Goal: Task Accomplishment & Management: Manage account settings

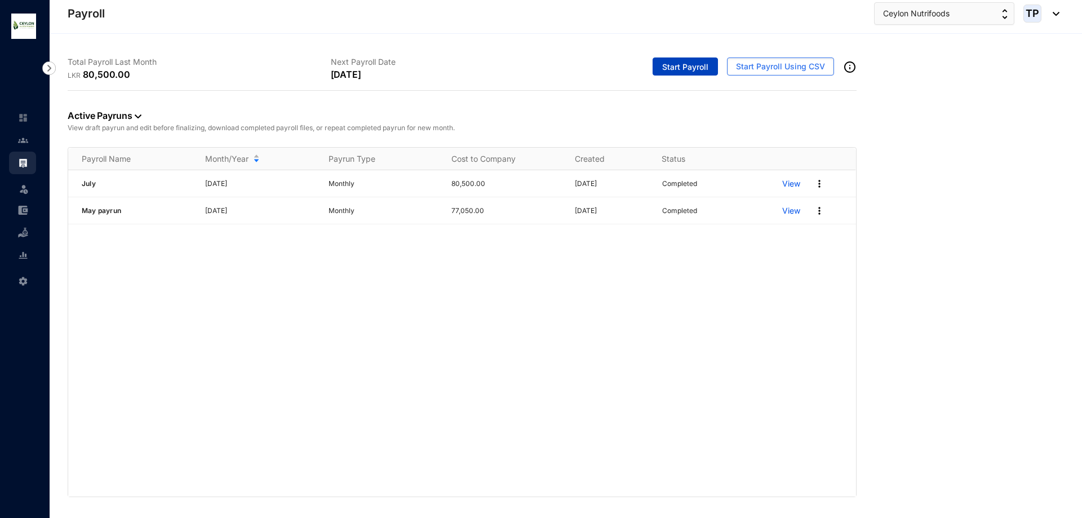
click at [678, 62] on span "Start Payroll" at bounding box center [685, 66] width 46 height 11
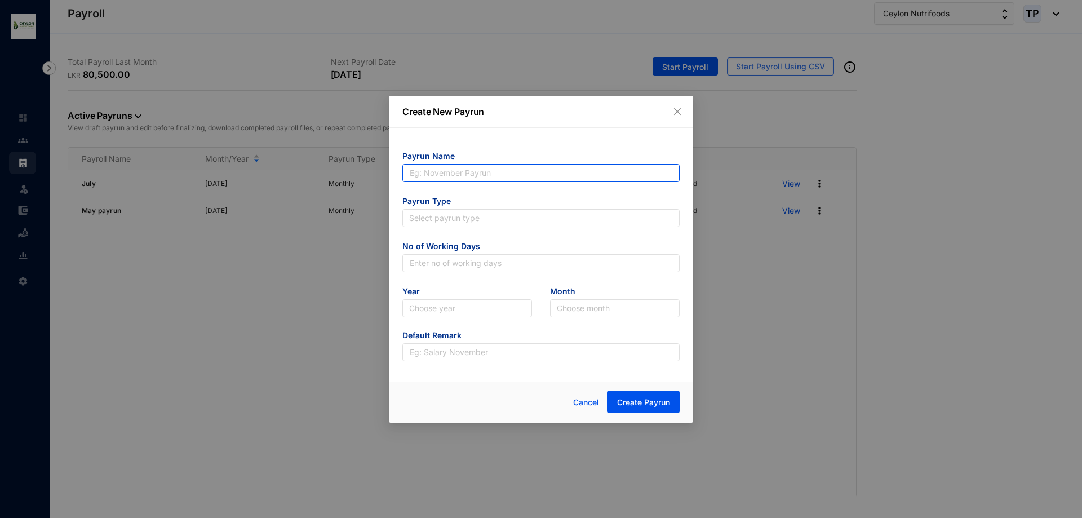
click at [542, 167] on input "text" at bounding box center [540, 173] width 277 height 18
type input "August"
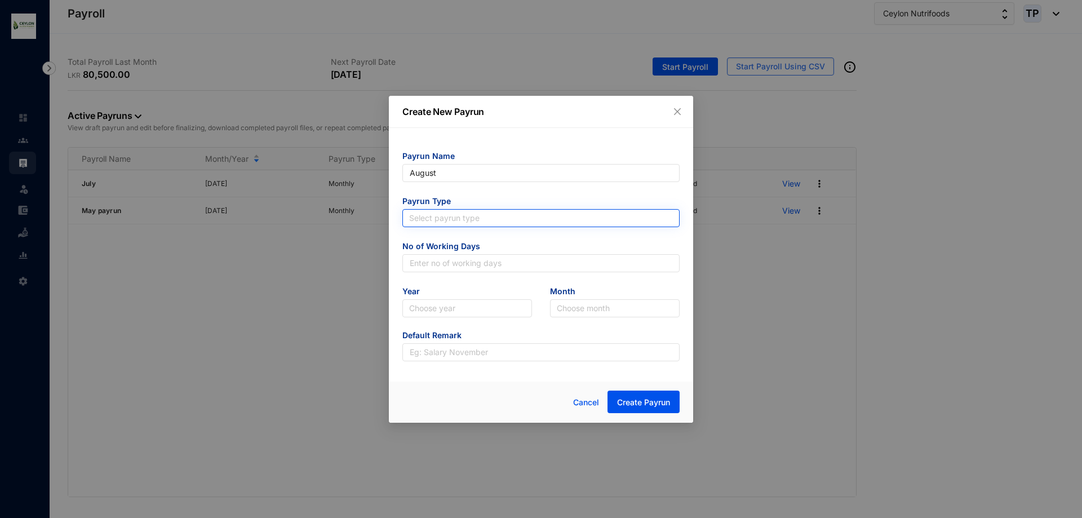
type input "August"
click at [472, 214] on input "search" at bounding box center [541, 218] width 264 height 17
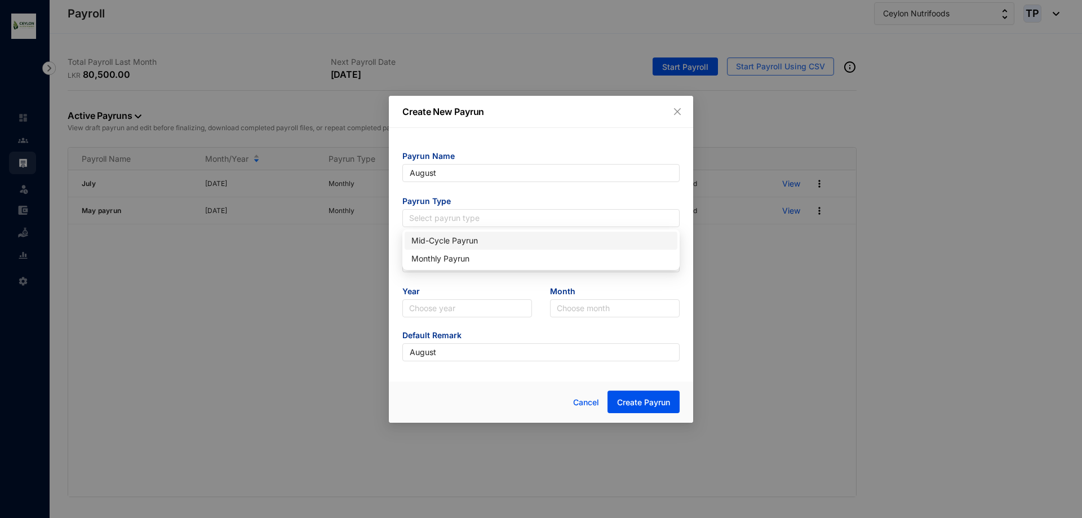
click at [475, 242] on div "Mid-Cycle Payrun" at bounding box center [540, 240] width 259 height 12
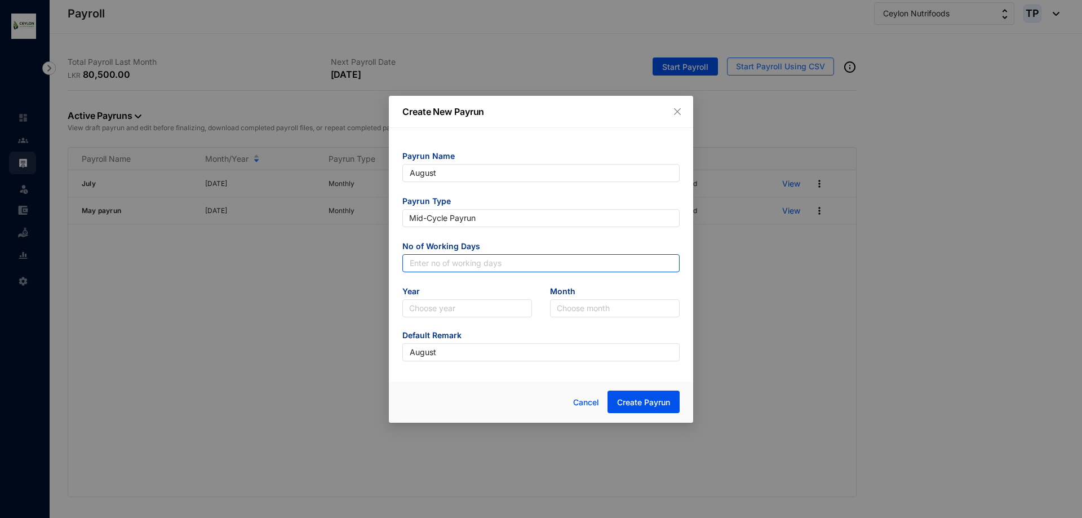
click at [481, 267] on input "text" at bounding box center [540, 263] width 277 height 18
click at [410, 267] on input "text" at bounding box center [540, 263] width 277 height 18
type input "15"
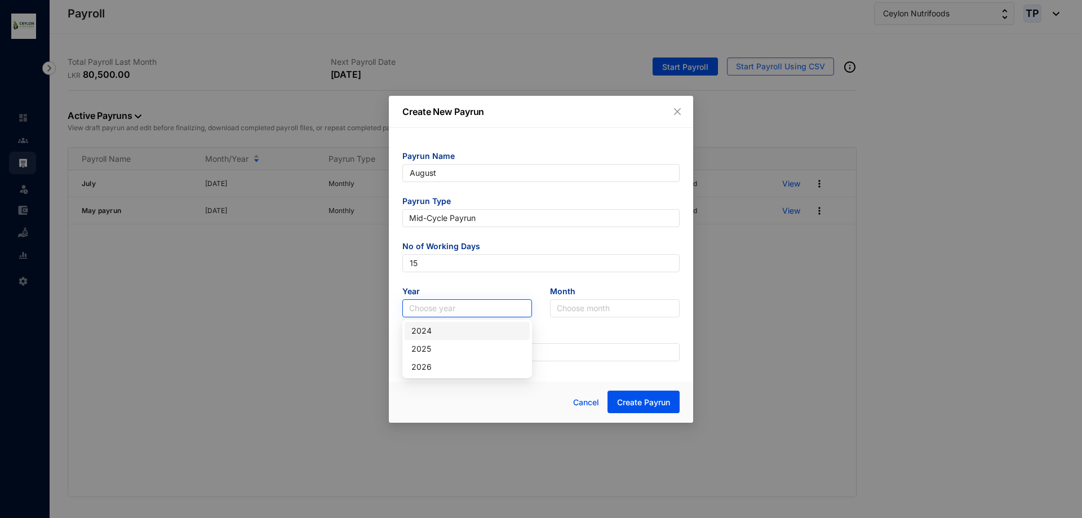
click at [446, 315] on input "search" at bounding box center [467, 308] width 116 height 17
click at [464, 346] on div "2025" at bounding box center [467, 349] width 112 height 12
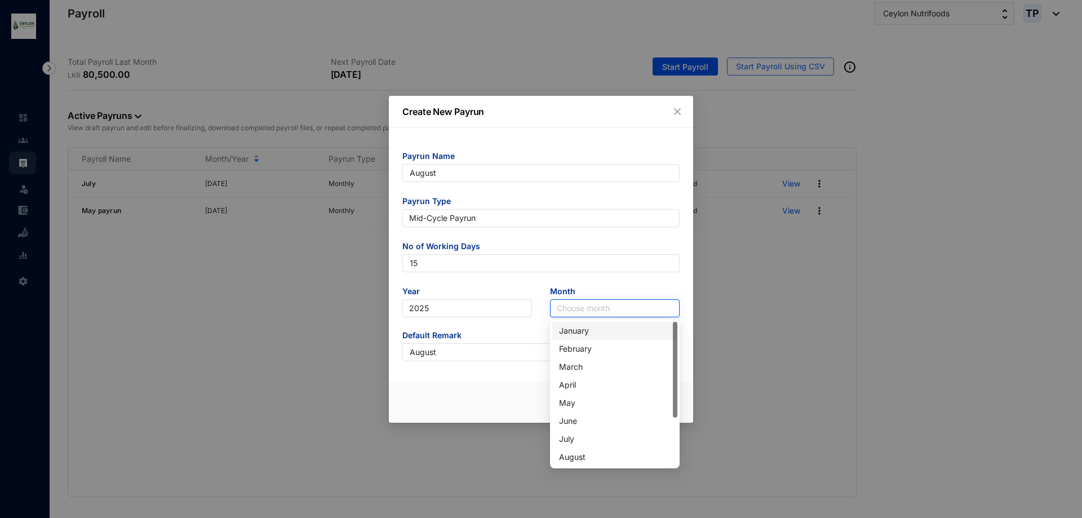
click at [598, 302] on input "search" at bounding box center [615, 308] width 116 height 17
click at [599, 462] on div "August" at bounding box center [615, 457] width 112 height 12
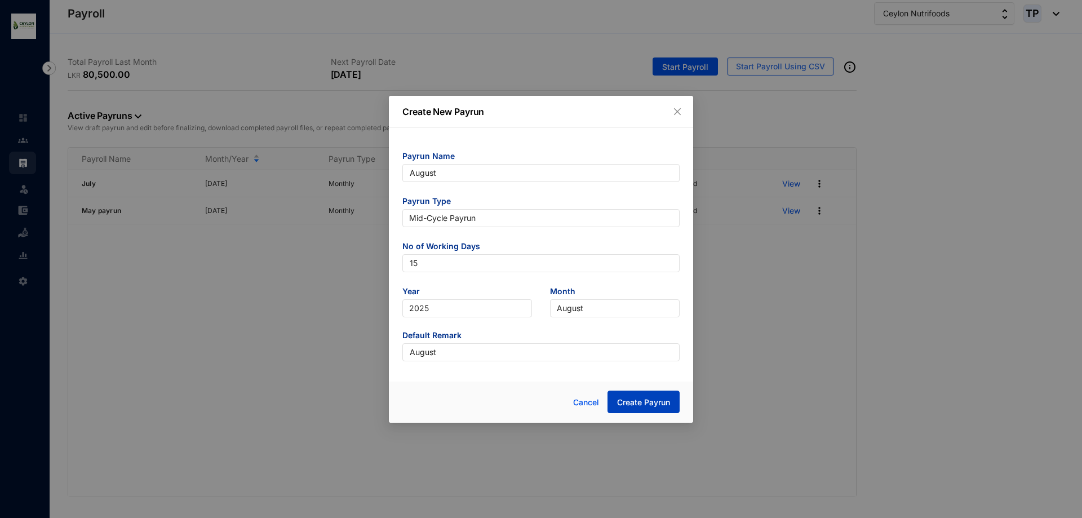
click at [652, 403] on span "Create Payrun" at bounding box center [643, 402] width 53 height 11
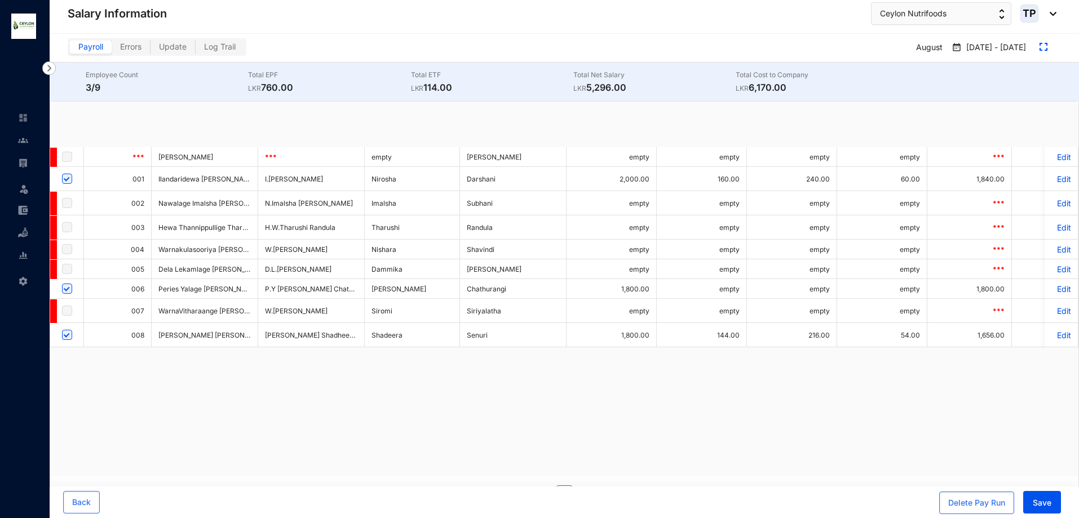
checkbox input "true"
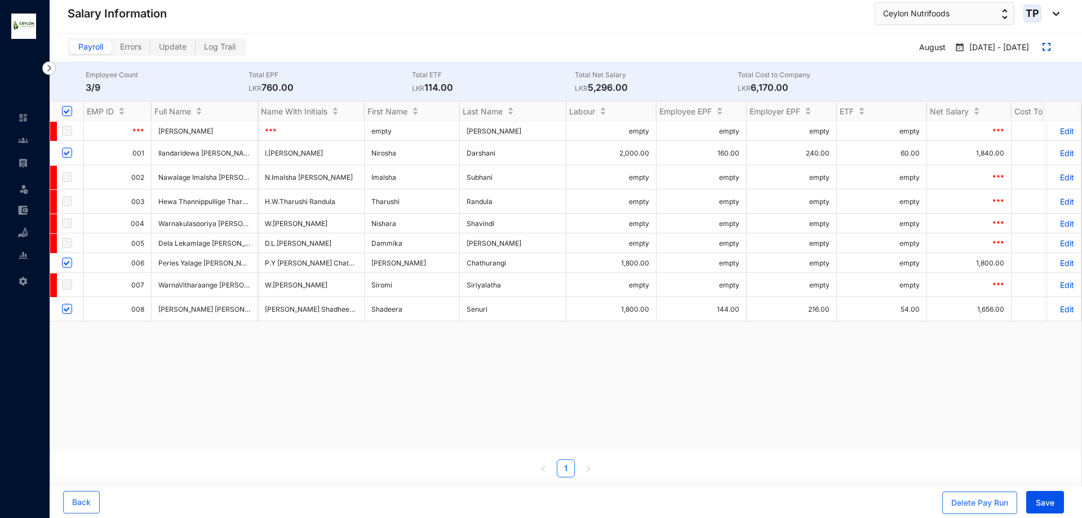
scroll to position [0, 216]
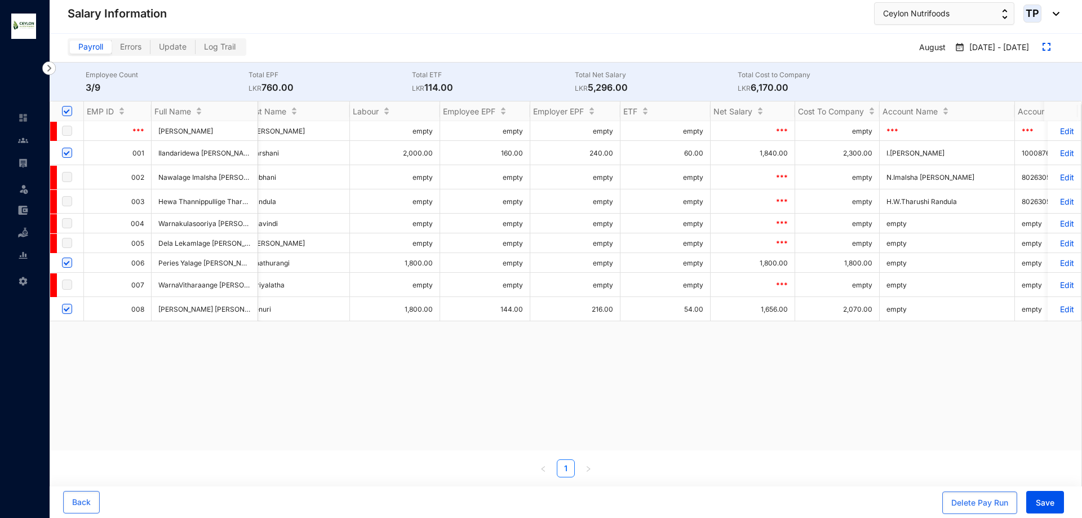
drag, startPoint x: 391, startPoint y: 451, endPoint x: 227, endPoint y: 449, distance: 164.0
click at [227, 449] on div "EMP ID Full Name Name With Initials First Name Last Name Labour Employee EPF Em…" at bounding box center [566, 289] width 1032 height 376
click at [285, 409] on div "*** [PERSON_NAME] Yapa Bandara *** empty [PERSON_NAME] Yapa Bandara empty empty…" at bounding box center [566, 285] width 1032 height 329
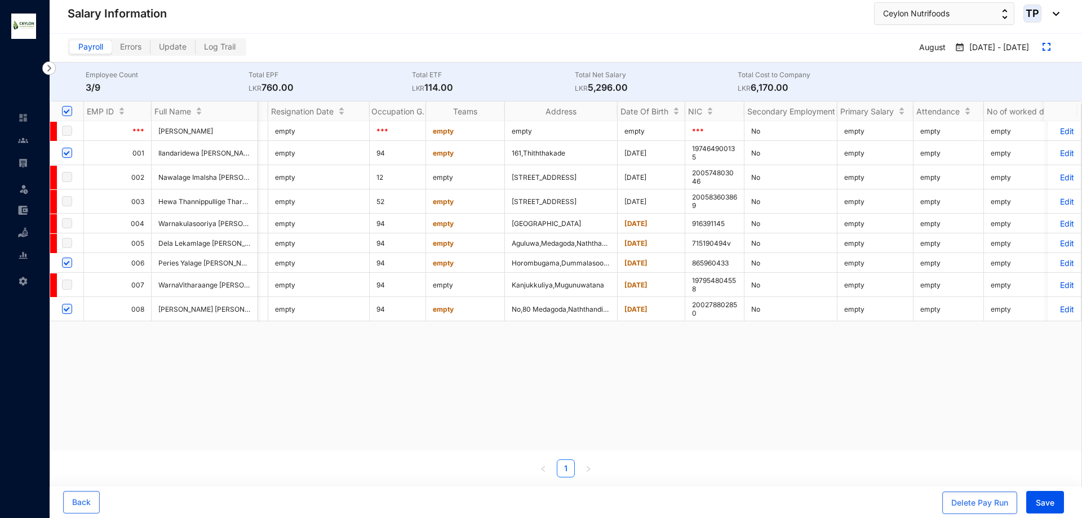
scroll to position [0, 2636]
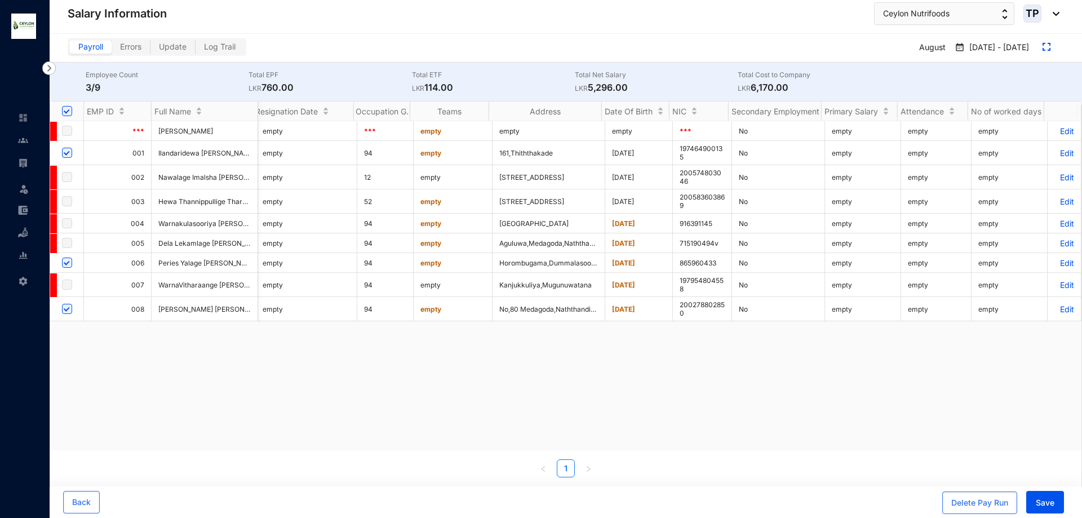
click at [1059, 153] on p "Edit" at bounding box center [1065, 153] width 20 height 10
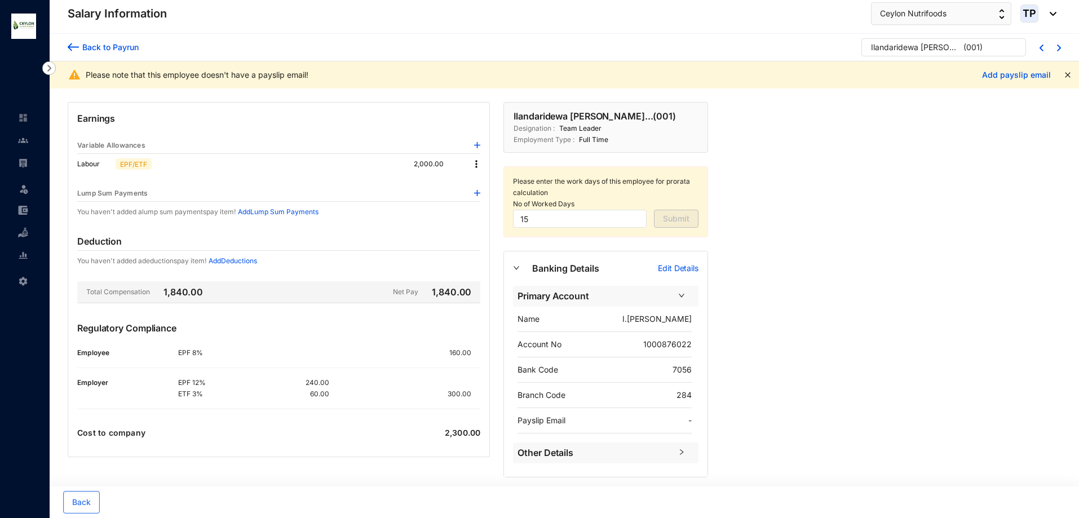
click at [75, 48] on img at bounding box center [73, 47] width 11 height 12
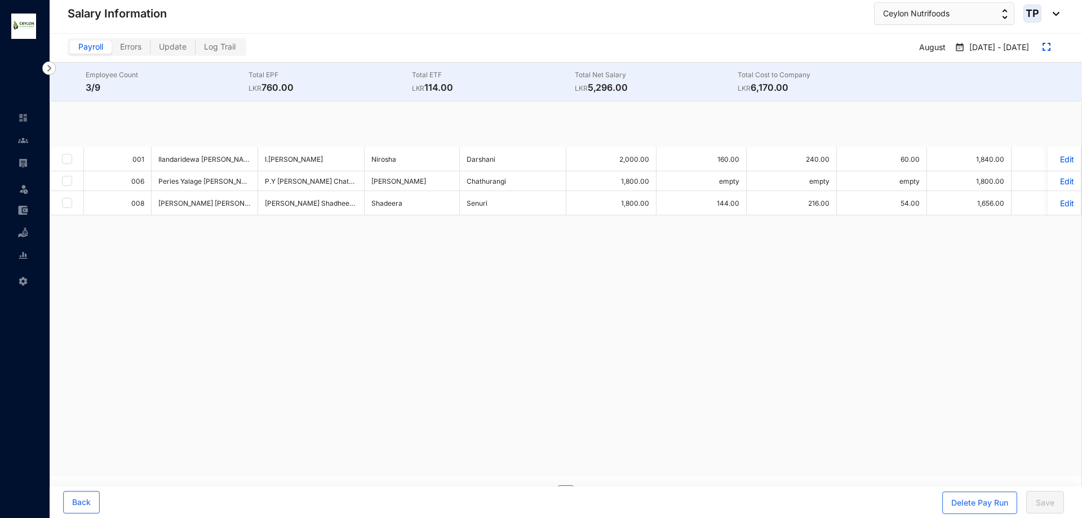
checkbox input "true"
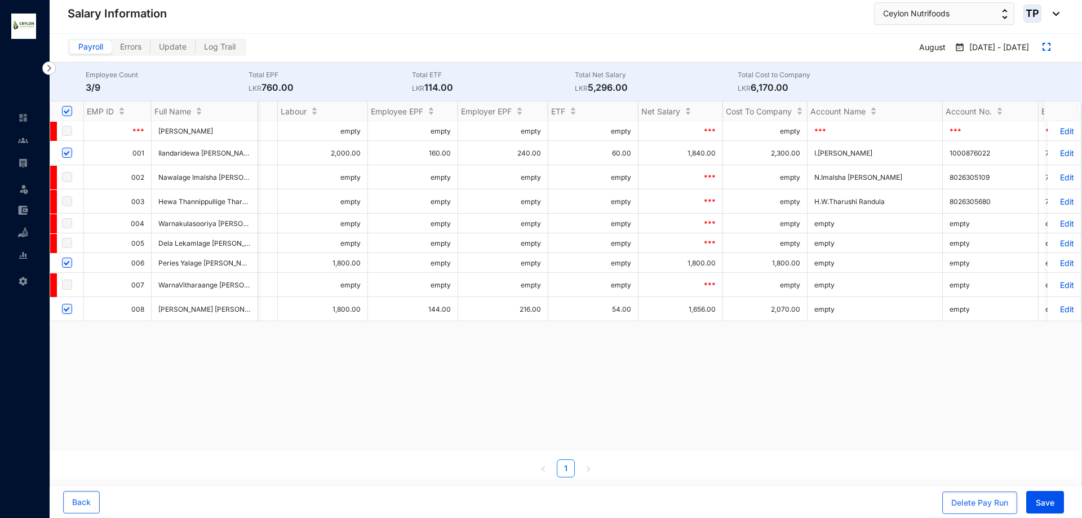
scroll to position [0, 198]
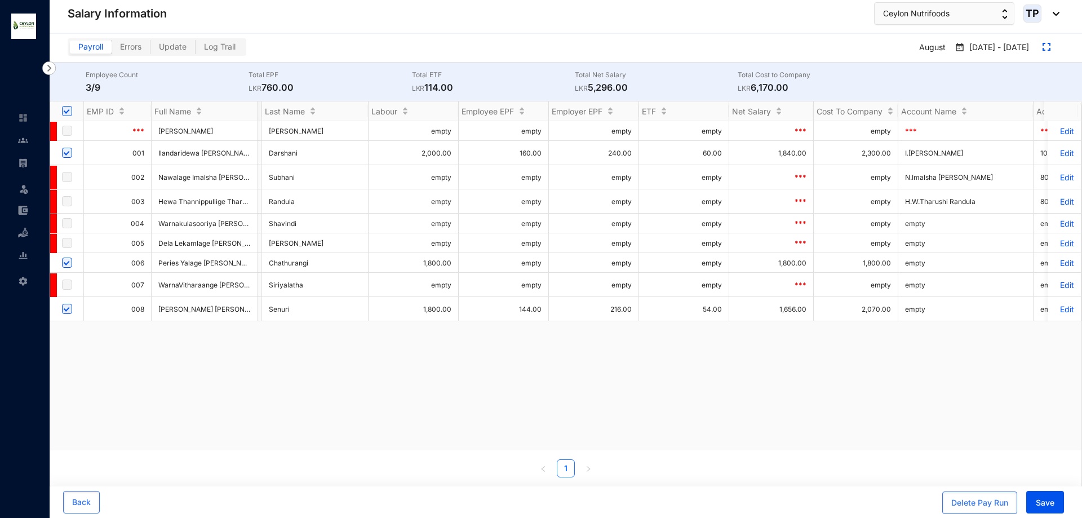
click at [278, 456] on div "EMP ID Full Name Name With Initials First Name Last Name Labour Employee EPF Em…" at bounding box center [566, 289] width 1032 height 376
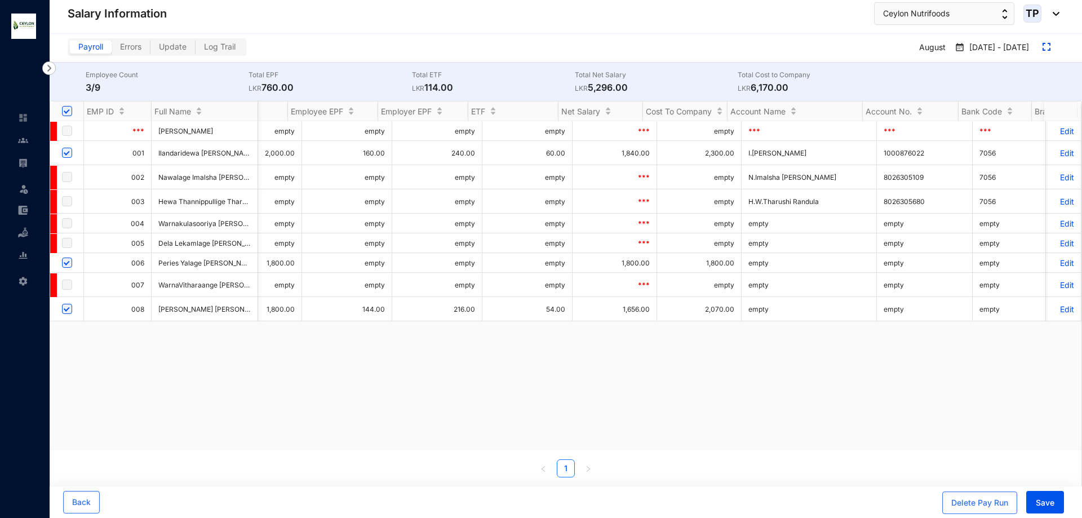
scroll to position [0, 355]
drag, startPoint x: 225, startPoint y: 452, endPoint x: 384, endPoint y: 458, distance: 158.5
click at [384, 458] on div "EMP ID Full Name Name With Initials First Name Last Name Labour Employee EPF Em…" at bounding box center [566, 289] width 1032 height 376
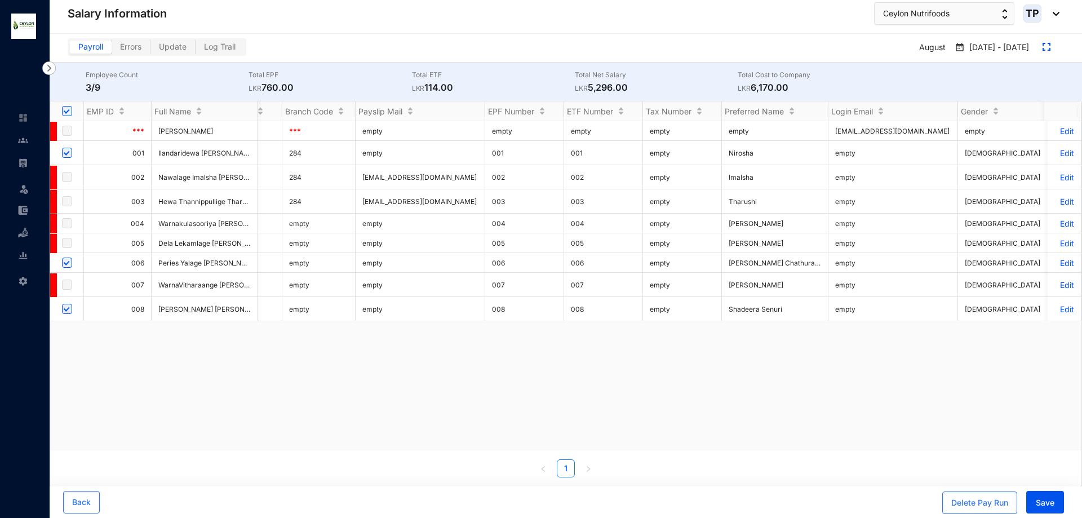
scroll to position [0, 0]
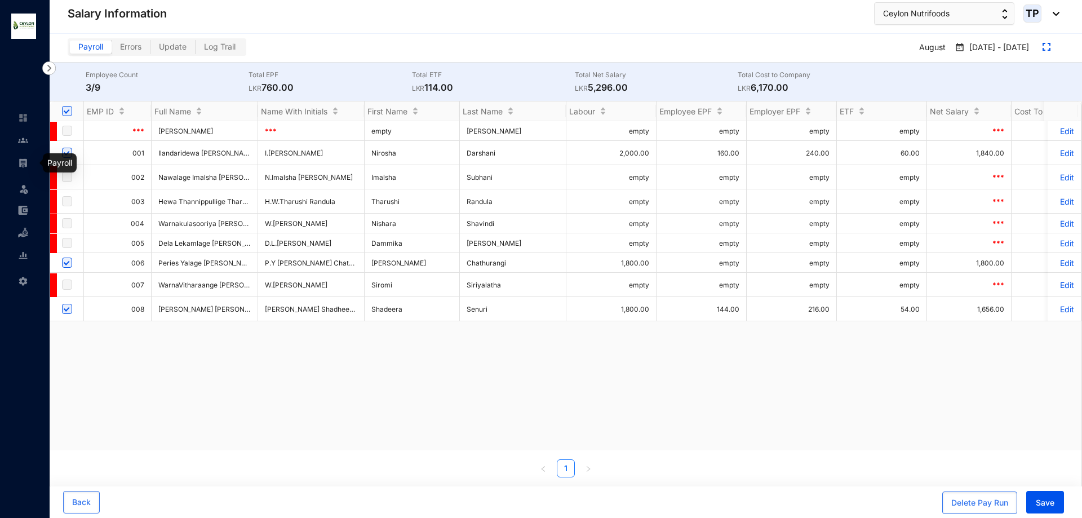
click at [24, 163] on img at bounding box center [23, 163] width 10 height 10
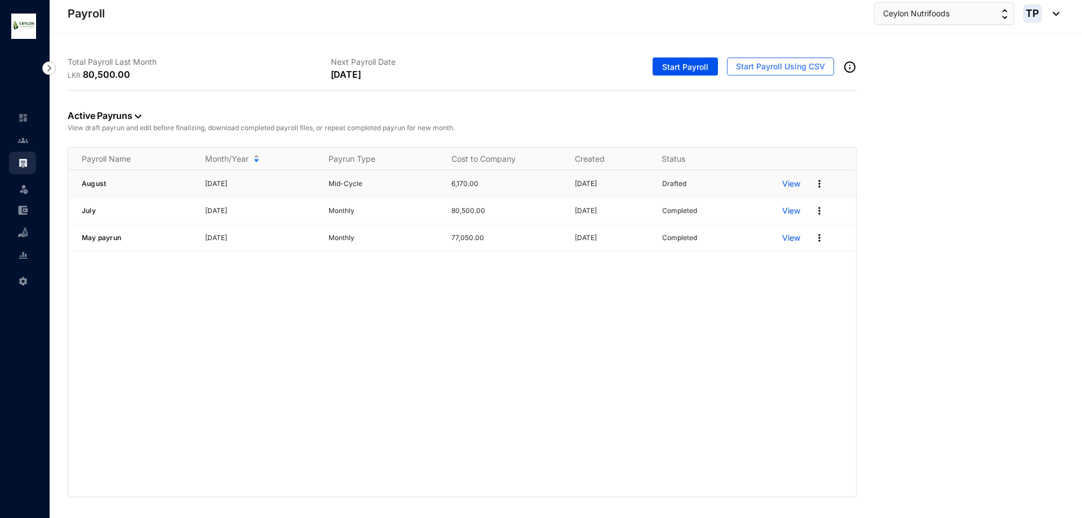
click at [820, 185] on img at bounding box center [819, 183] width 11 height 11
click at [801, 202] on p "Delete" at bounding box center [776, 206] width 79 height 19
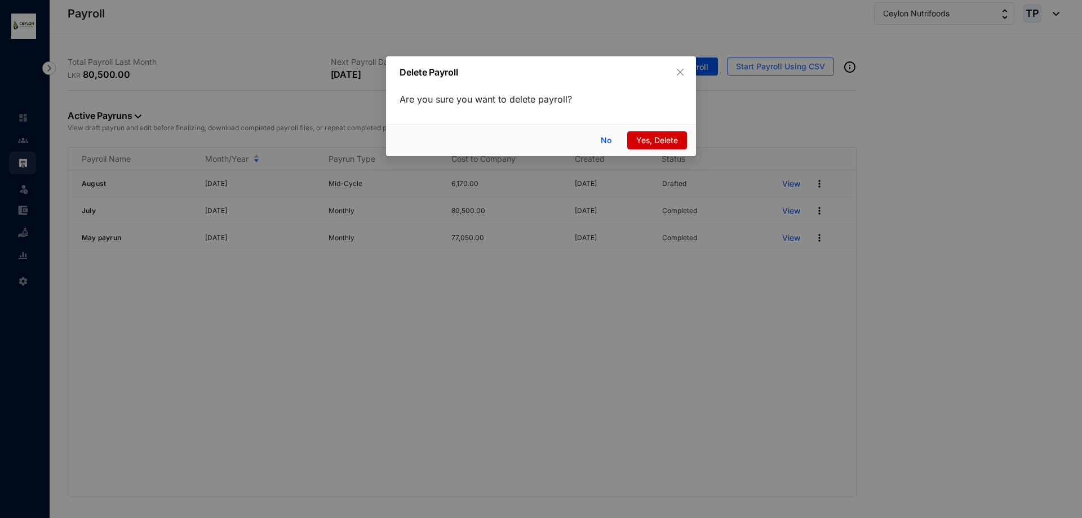
click at [647, 148] on button "Yes, Delete" at bounding box center [657, 140] width 60 height 18
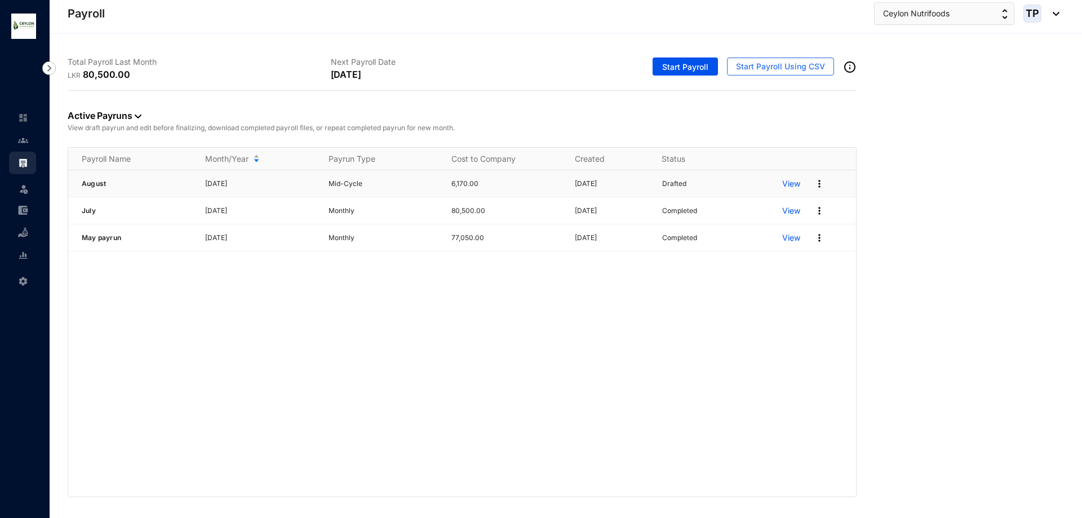
click at [647, 140] on div "Active Payruns View draft payrun and edit before finalizing, download completed…" at bounding box center [462, 119] width 789 height 56
click at [8, 138] on ul "Leave Settings" at bounding box center [25, 199] width 50 height 185
click at [27, 144] on img at bounding box center [23, 140] width 10 height 10
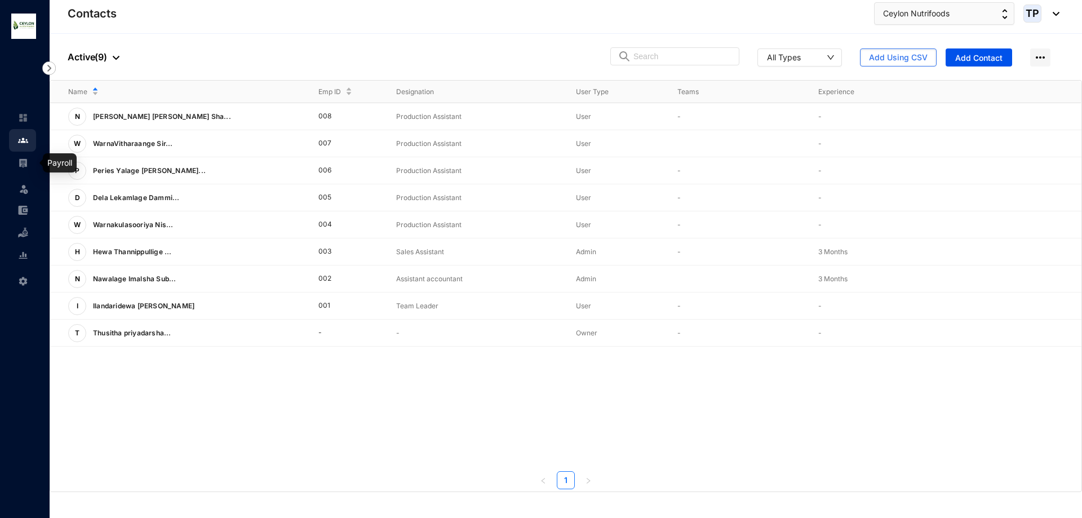
click at [18, 165] on link at bounding box center [32, 162] width 28 height 11
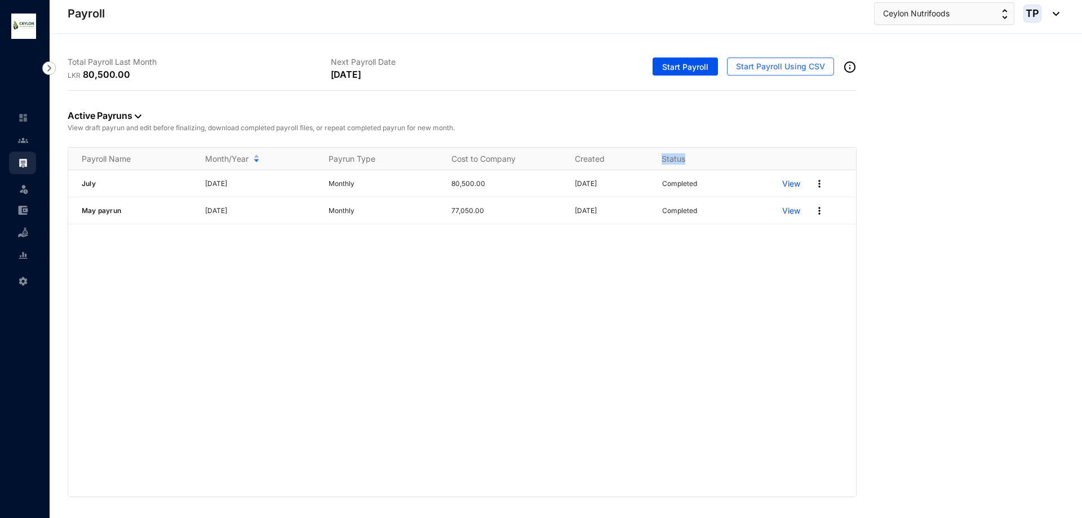
drag, startPoint x: 688, startPoint y: 160, endPoint x: 651, endPoint y: 163, distance: 37.4
click at [651, 163] on th "Status" at bounding box center [708, 159] width 121 height 23
click at [631, 335] on div "July [DATE] Monthly 80,500.00 [DATE] Completed View May payrun [DATE] Monthly 7…" at bounding box center [462, 333] width 788 height 326
drag, startPoint x: 688, startPoint y: 158, endPoint x: 645, endPoint y: 161, distance: 42.9
click at [645, 161] on tr "Payroll Name Month/Year Payrun Type Cost to Company Created Status" at bounding box center [463, 159] width 791 height 23
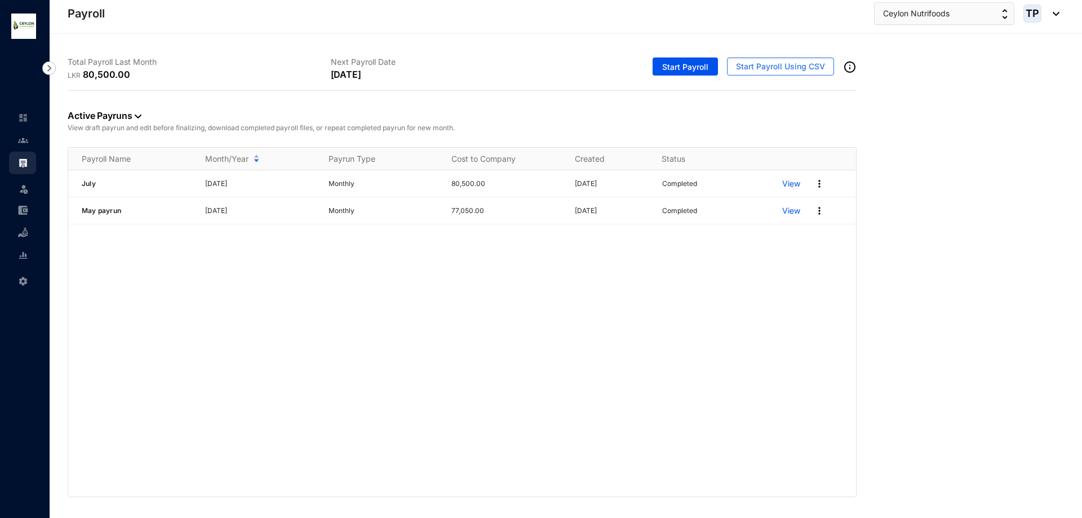
click at [665, 283] on div "July [DATE] Monthly 80,500.00 [DATE] Completed View May payrun [DATE] Monthly 7…" at bounding box center [462, 333] width 788 height 326
click at [21, 134] on div at bounding box center [23, 135] width 10 height 10
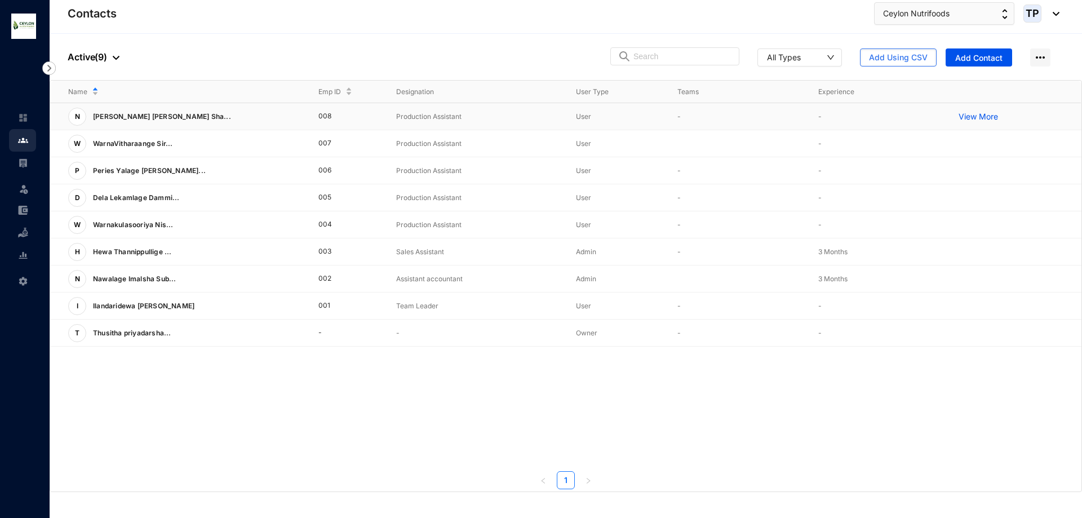
click at [979, 114] on p "View More" at bounding box center [981, 116] width 45 height 11
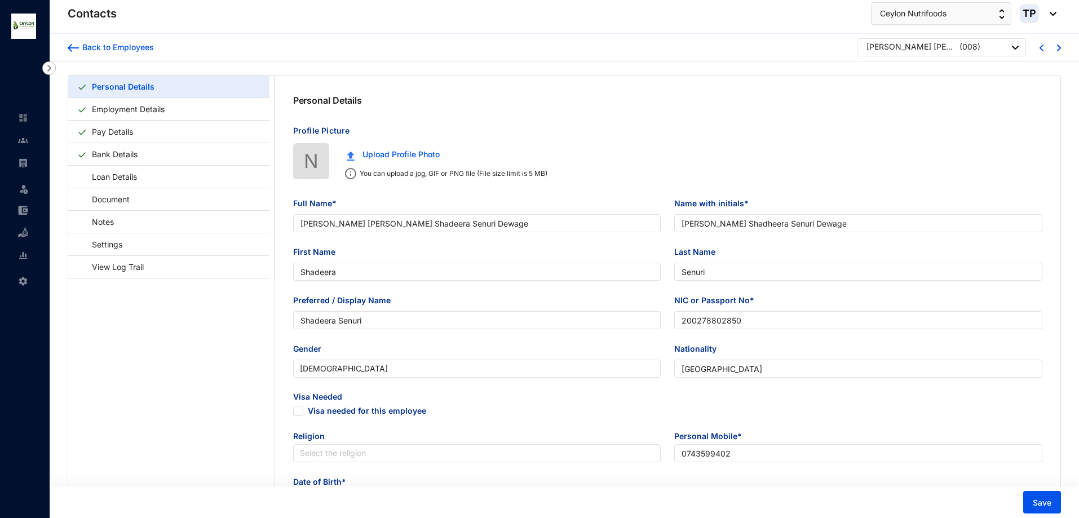
type input "[PERSON_NAME] [PERSON_NAME] Shadeera Senuri Dewage"
type input "[PERSON_NAME] Shadheera Senuri Dewage"
type input "Shadeera"
type input "Senuri"
type input "Shadeera Senuri"
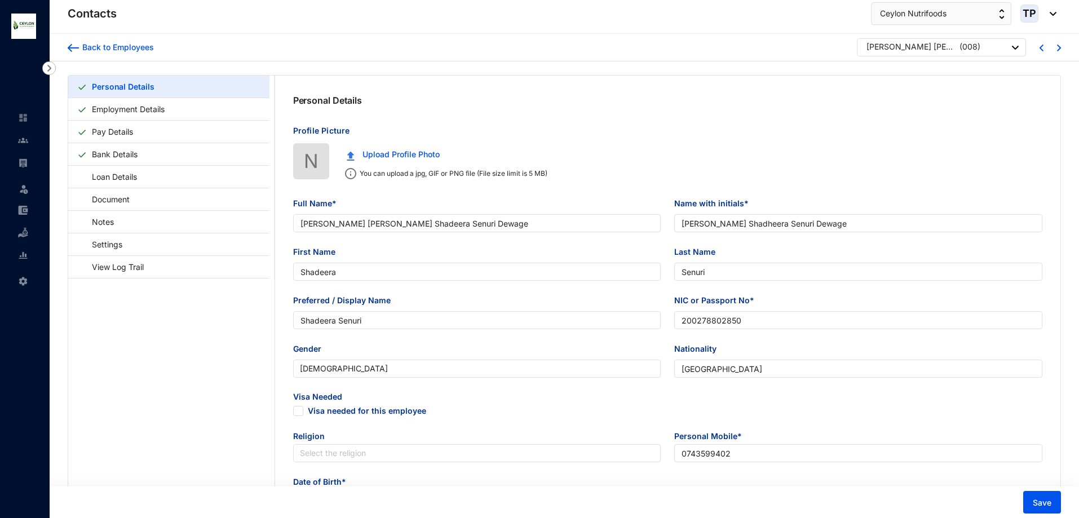
type input "200278802850"
type input "[GEOGRAPHIC_DATA]"
type input "0743599402"
type input "No,80 Medagoda,Naththandiya"
radio input "true"
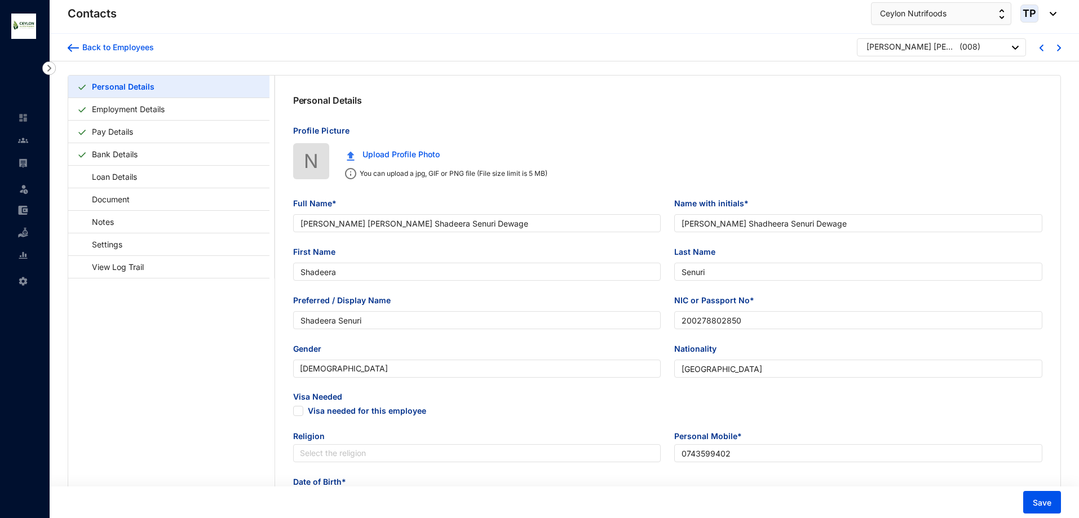
type input "[PERSON_NAME]"
type input "Husband"
type input "0760426311"
type input "[DATE]"
click at [109, 136] on link "Pay Details" at bounding box center [112, 131] width 50 height 23
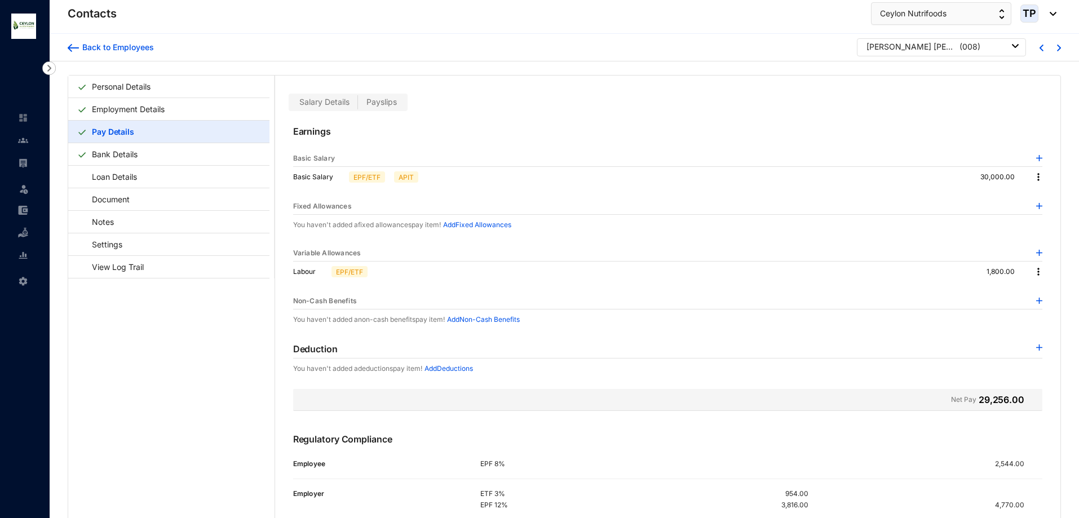
click at [1035, 270] on img at bounding box center [1038, 271] width 11 height 11
click at [1041, 291] on span "Edit" at bounding box center [1050, 291] width 24 height 12
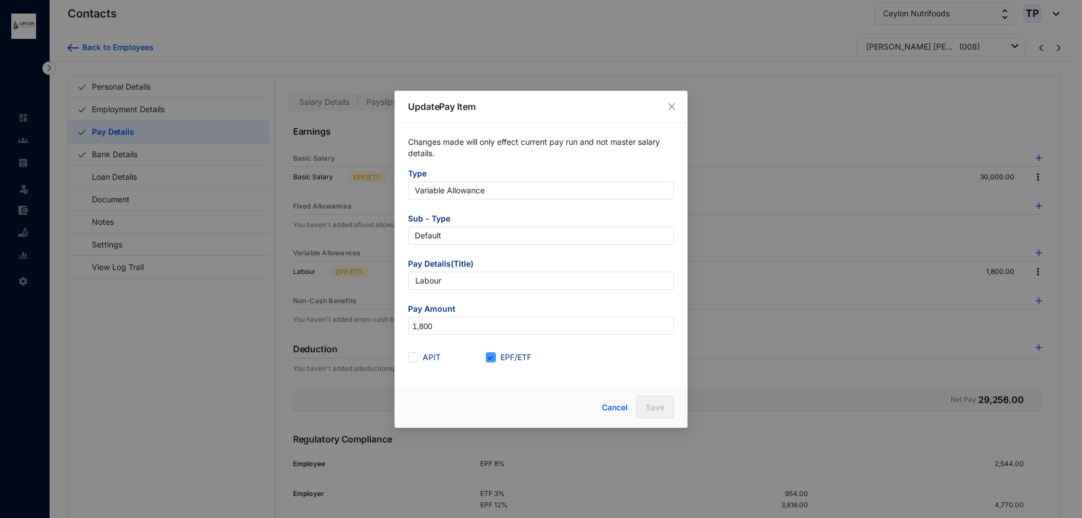
click at [494, 359] on span at bounding box center [491, 357] width 10 height 10
click at [494, 359] on input "EPF/ETF" at bounding box center [490, 356] width 8 height 8
checkbox input "false"
click at [635, 408] on button "Cancel" at bounding box center [615, 407] width 43 height 23
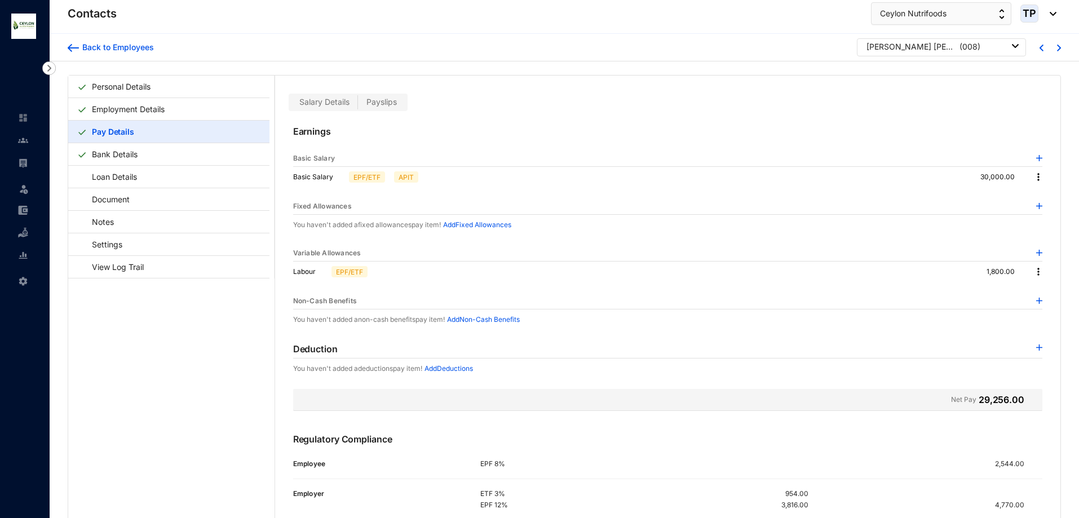
click at [1036, 269] on img at bounding box center [1038, 271] width 11 height 11
click at [1051, 295] on span "Edit" at bounding box center [1050, 291] width 24 height 12
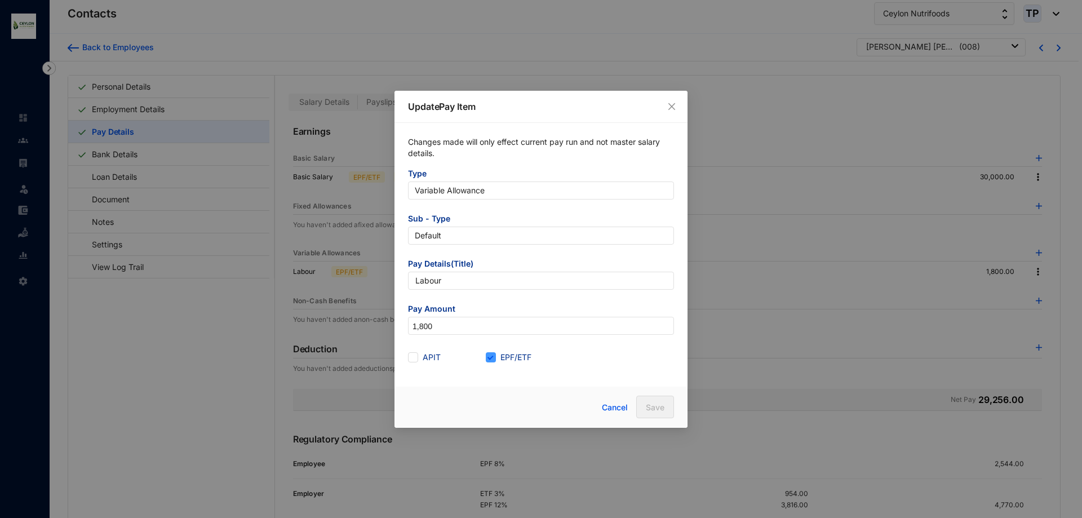
click at [493, 357] on input "EPF/ETF" at bounding box center [490, 356] width 8 height 8
checkbox input "false"
click at [658, 406] on span "Save" at bounding box center [655, 407] width 19 height 11
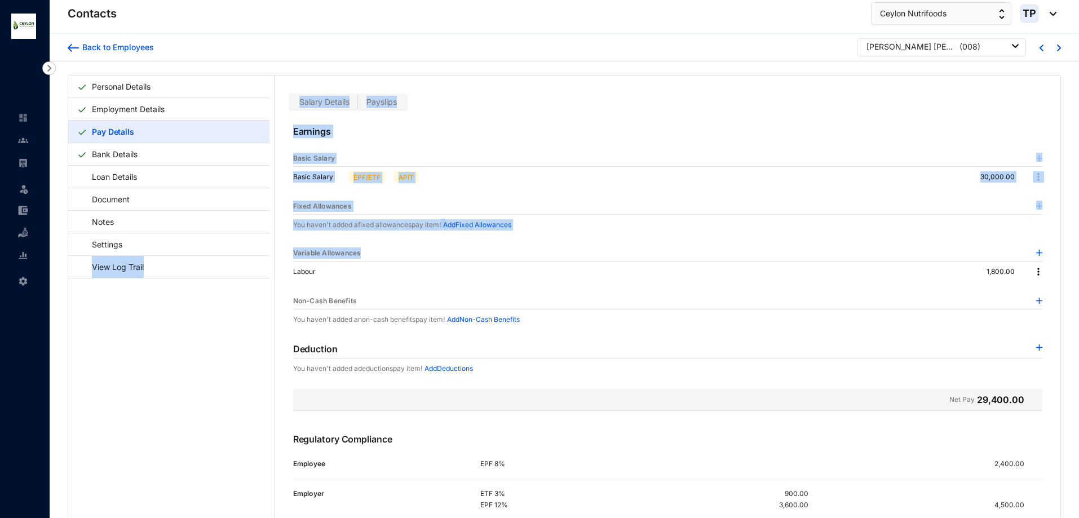
drag, startPoint x: 362, startPoint y: 253, endPoint x: 271, endPoint y: 253, distance: 91.3
click at [271, 253] on div "Personal Details Employment Details Pay Details Bank Details Loan Details Docum…" at bounding box center [564, 322] width 992 height 492
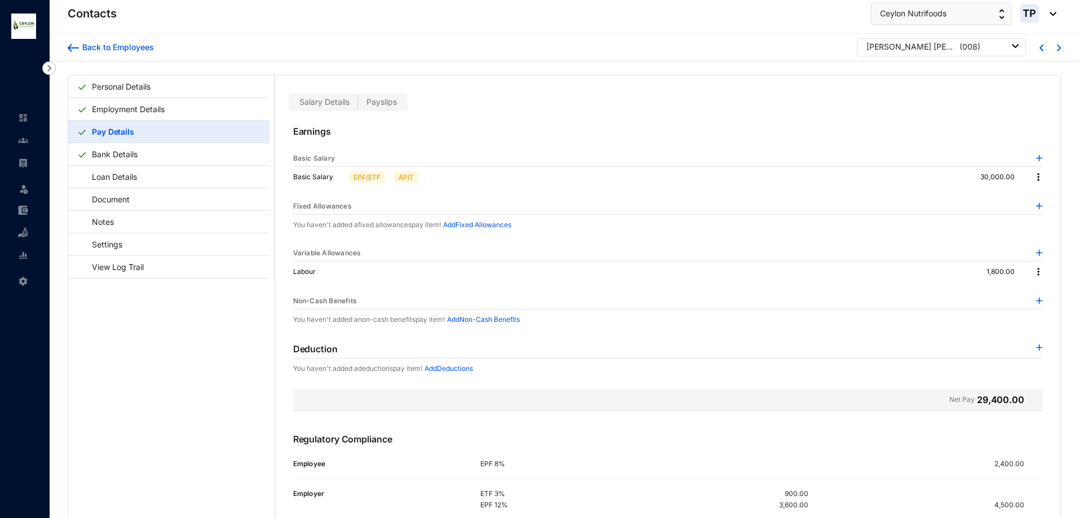
drag, startPoint x: 485, startPoint y: 302, endPoint x: 467, endPoint y: 295, distance: 19.3
click at [481, 301] on div "Non-Cash Benefits" at bounding box center [667, 301] width 749 height 16
click at [296, 253] on p "Variable Allowances" at bounding box center [327, 252] width 68 height 11
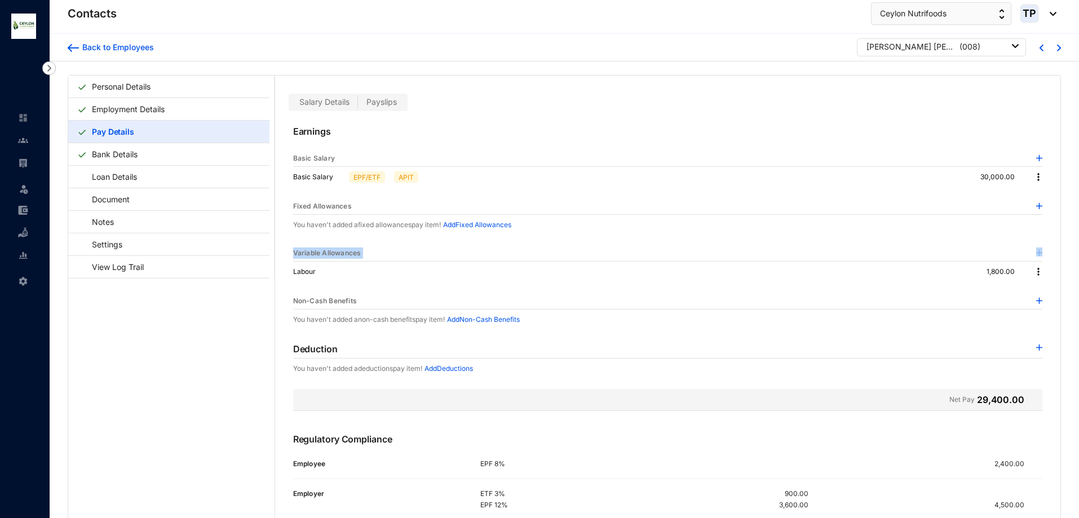
copy p "Variable Allowances"
click at [20, 159] on img at bounding box center [23, 163] width 10 height 10
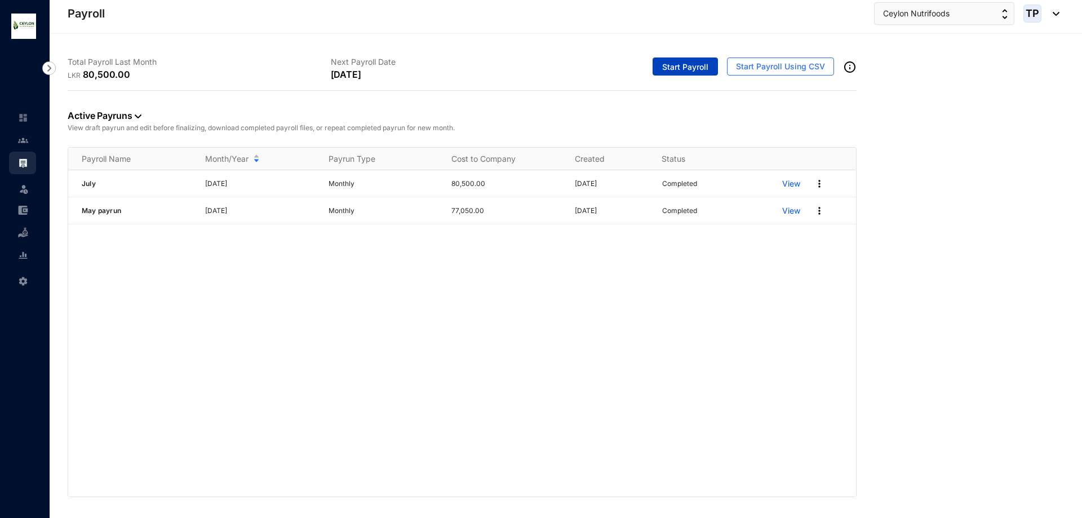
click at [696, 72] on span "Start Payroll" at bounding box center [685, 66] width 46 height 11
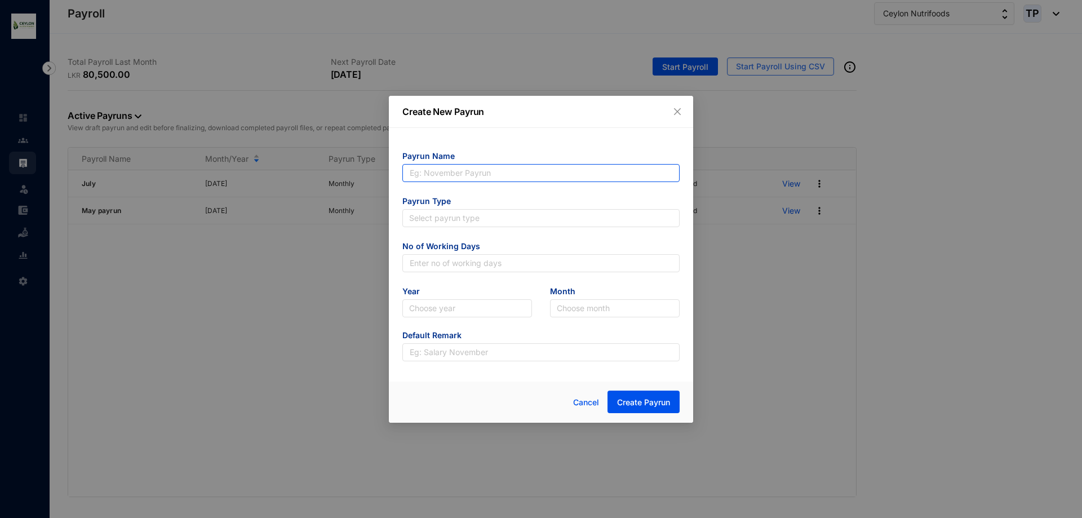
click at [594, 180] on input "text" at bounding box center [540, 173] width 277 height 18
type input "August"
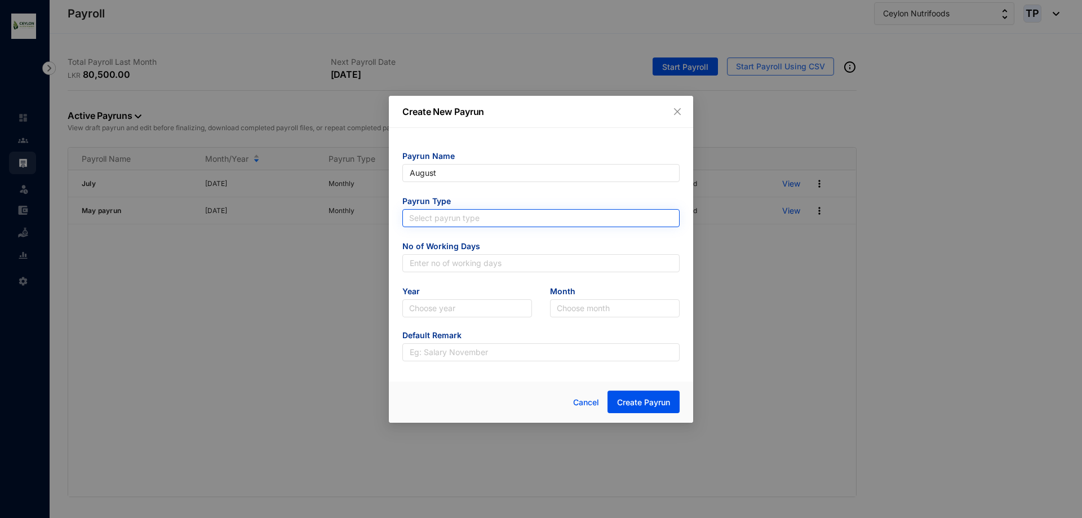
type input "August"
click at [501, 215] on input "search" at bounding box center [541, 218] width 264 height 17
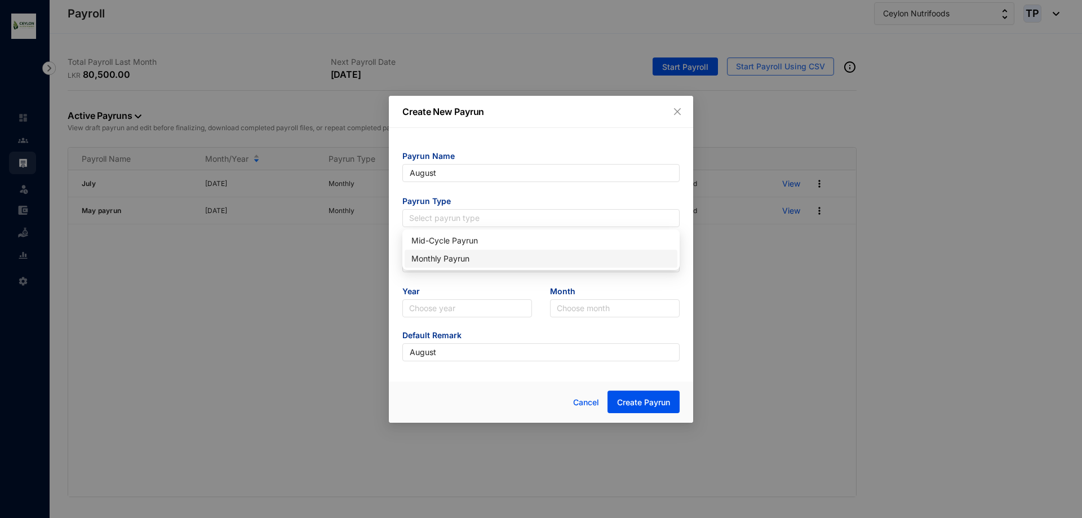
click at [487, 250] on div "Monthly Payrun" at bounding box center [541, 259] width 273 height 18
click at [475, 269] on input "text" at bounding box center [540, 263] width 277 height 18
type input "25"
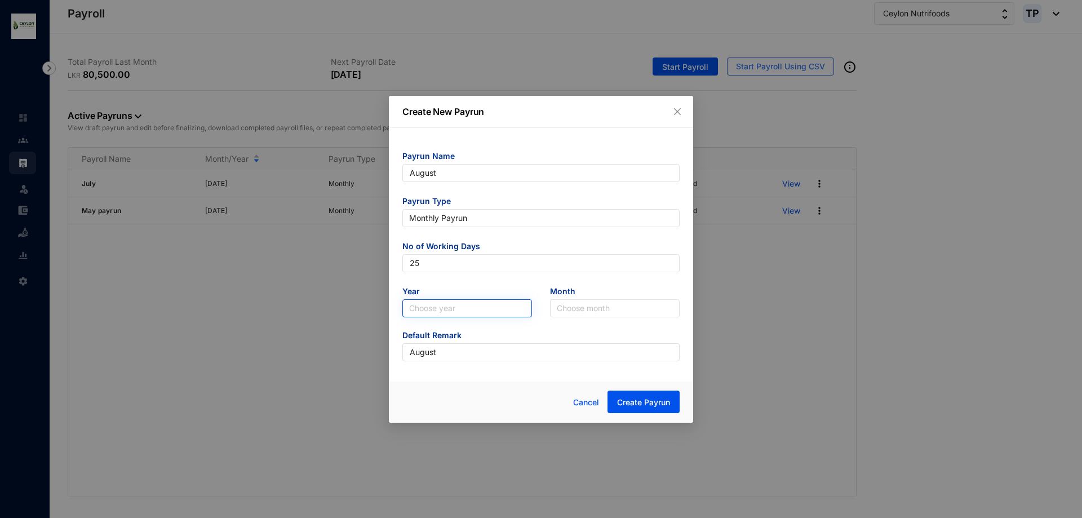
click at [472, 303] on input "search" at bounding box center [467, 308] width 116 height 17
click at [1082, 404] on div "Create New Payrun Payrun Name August Payrun Type Monthly Payrun No of Working D…" at bounding box center [541, 259] width 1082 height 518
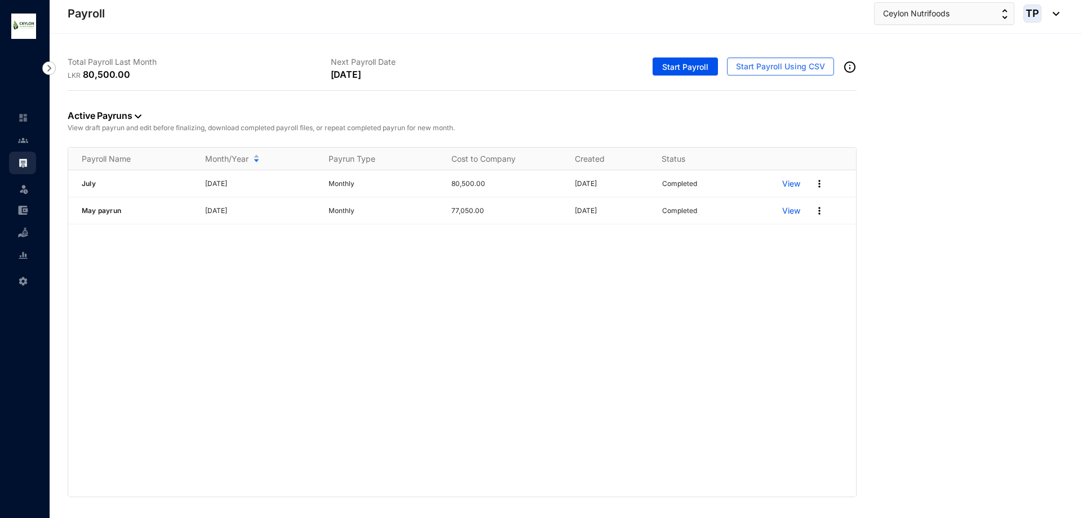
click at [591, 261] on div "July [DATE] Monthly 80,500.00 [DATE] Completed View May payrun [DATE] Monthly 7…" at bounding box center [462, 333] width 788 height 326
click at [693, 70] on span "Start Payroll" at bounding box center [685, 66] width 46 height 11
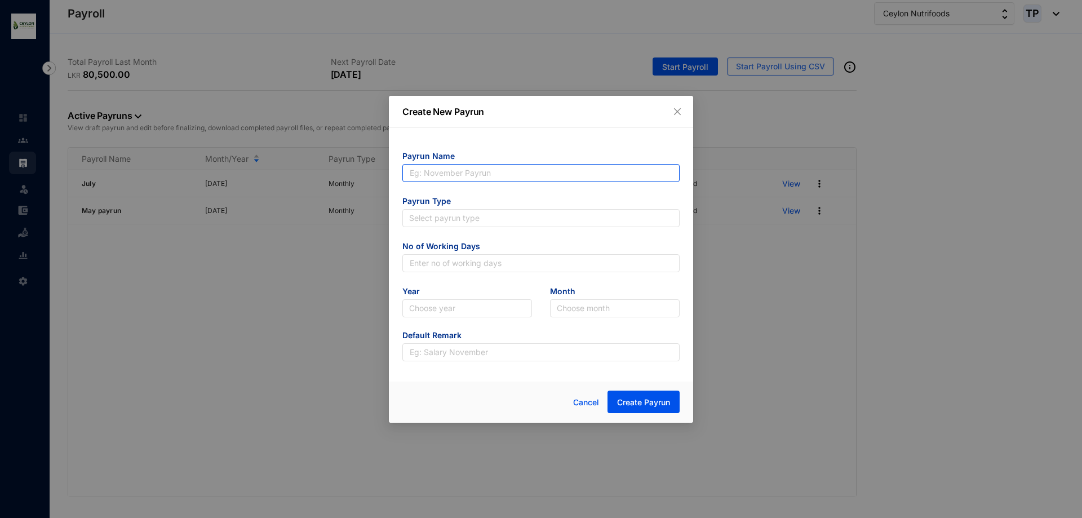
click at [573, 178] on input "text" at bounding box center [540, 173] width 277 height 18
type input "August"
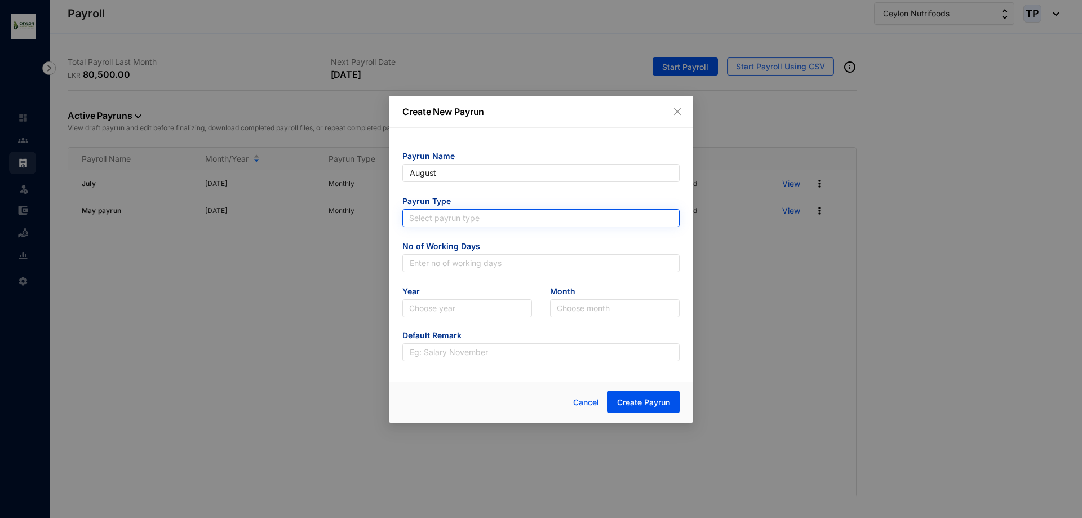
type input "August"
click at [474, 218] on input "search" at bounding box center [541, 218] width 264 height 17
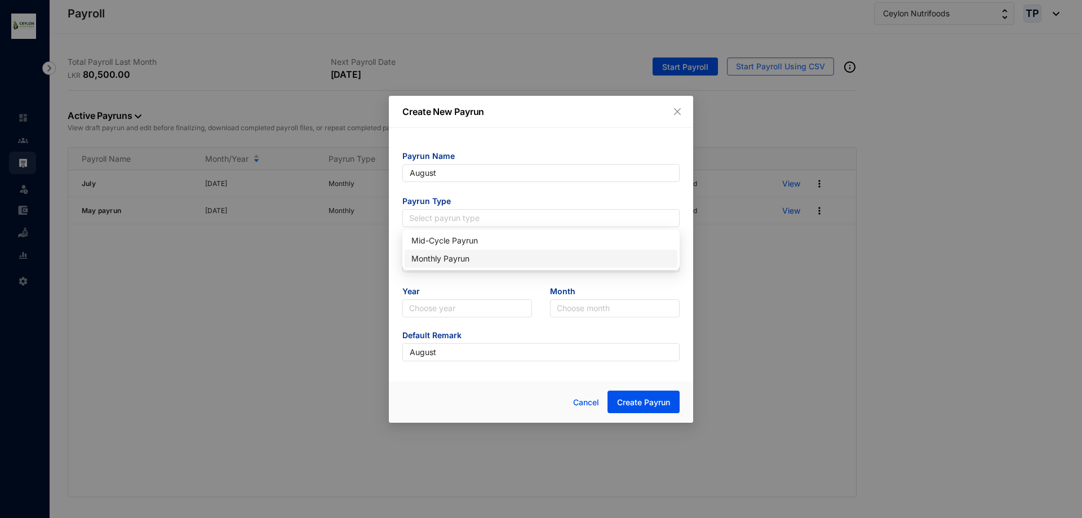
click at [471, 253] on div "Monthly Payrun" at bounding box center [540, 259] width 259 height 12
click at [471, 265] on input "text" at bounding box center [540, 263] width 277 height 18
type input "25"
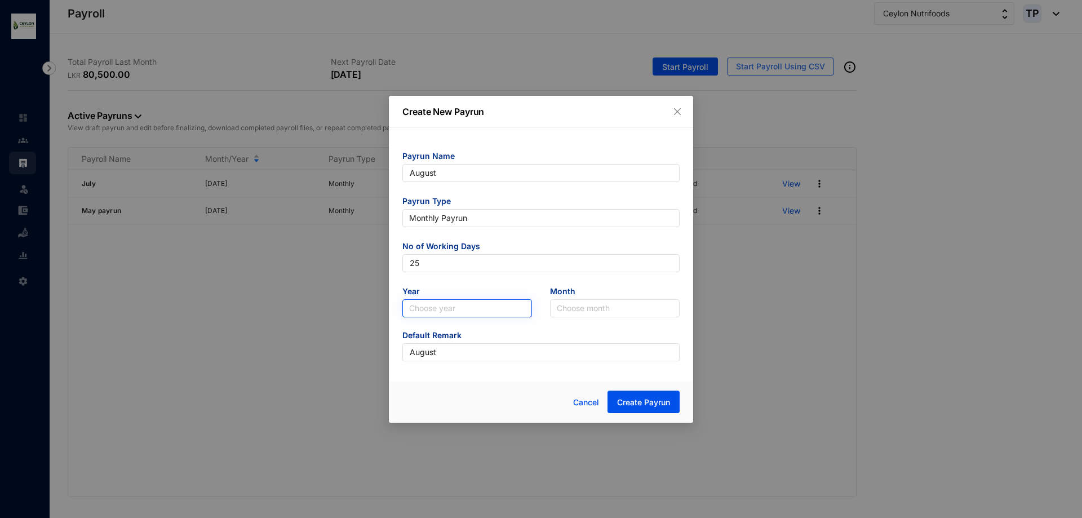
click at [477, 312] on input "search" at bounding box center [467, 308] width 116 height 17
click at [463, 342] on div "2025" at bounding box center [467, 349] width 125 height 18
click at [636, 301] on input "search" at bounding box center [615, 308] width 116 height 17
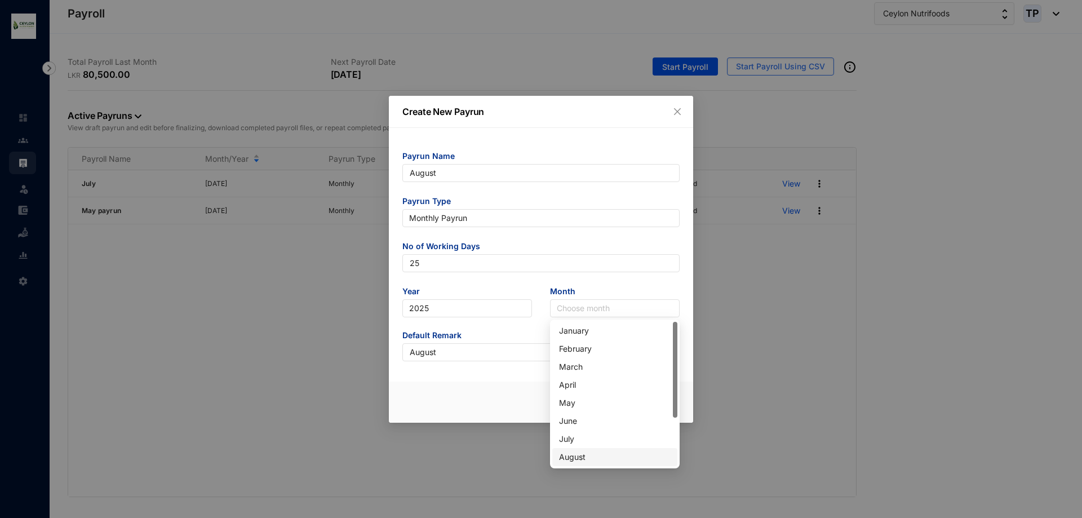
click at [599, 458] on div "August" at bounding box center [615, 457] width 112 height 12
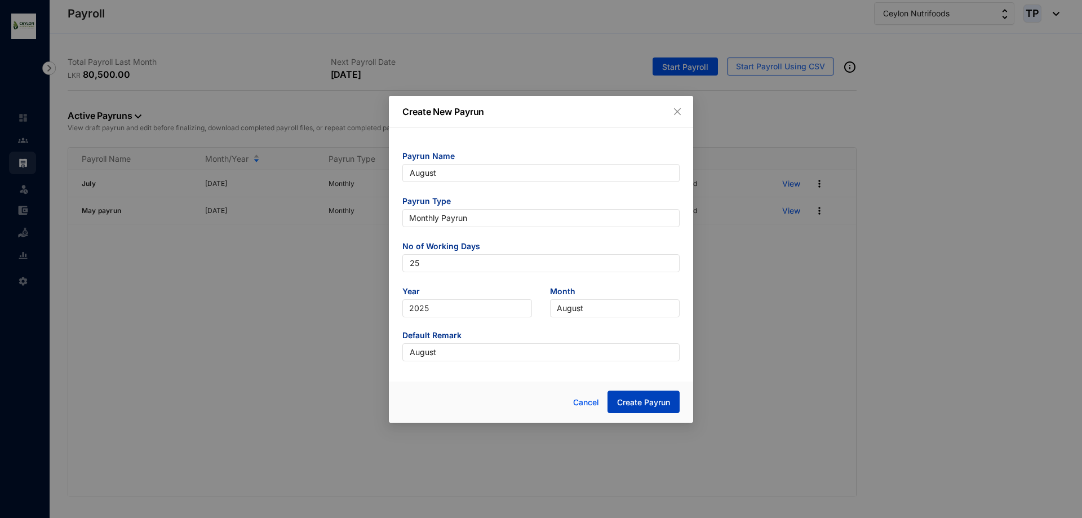
click at [635, 404] on span "Create Payrun" at bounding box center [643, 402] width 53 height 11
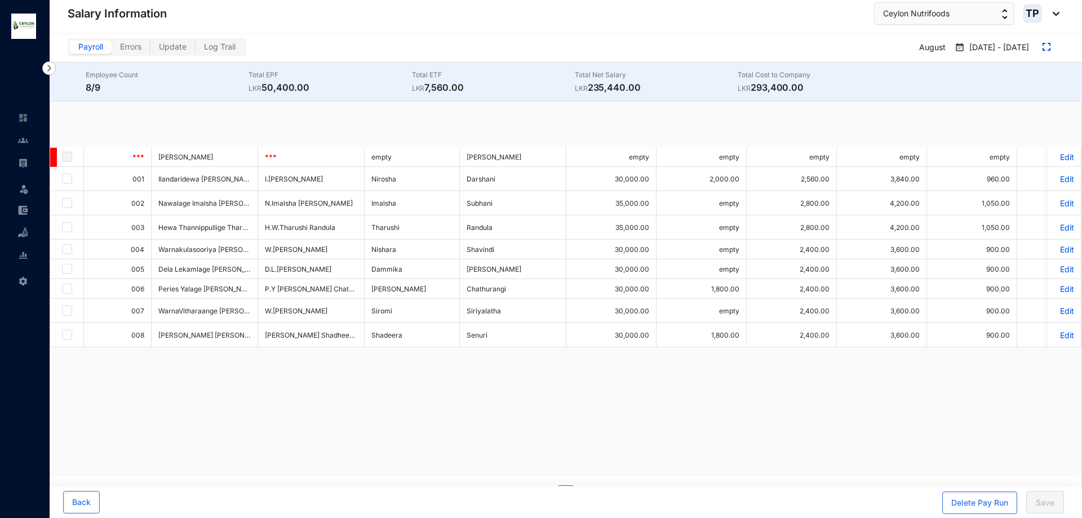
checkbox input "true"
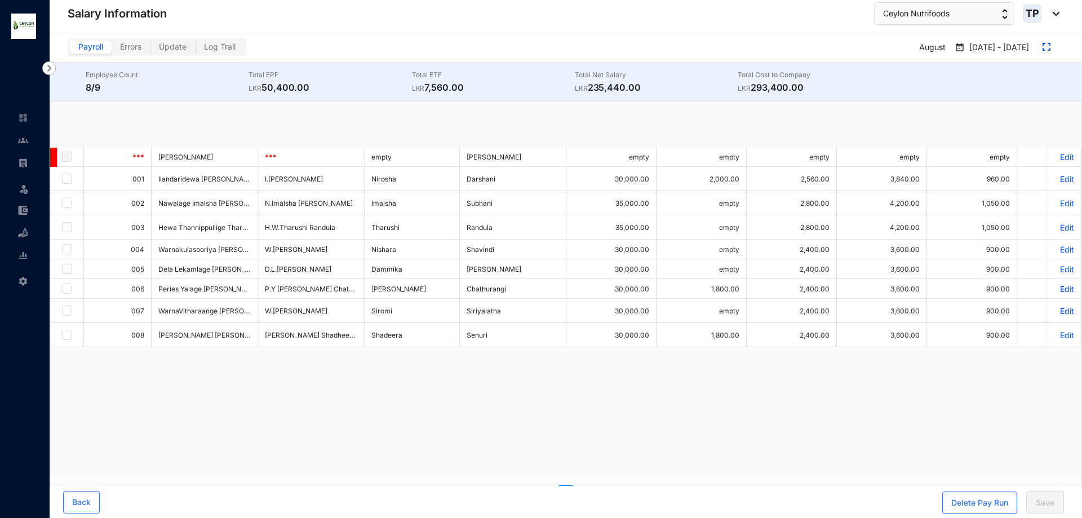
checkbox input "true"
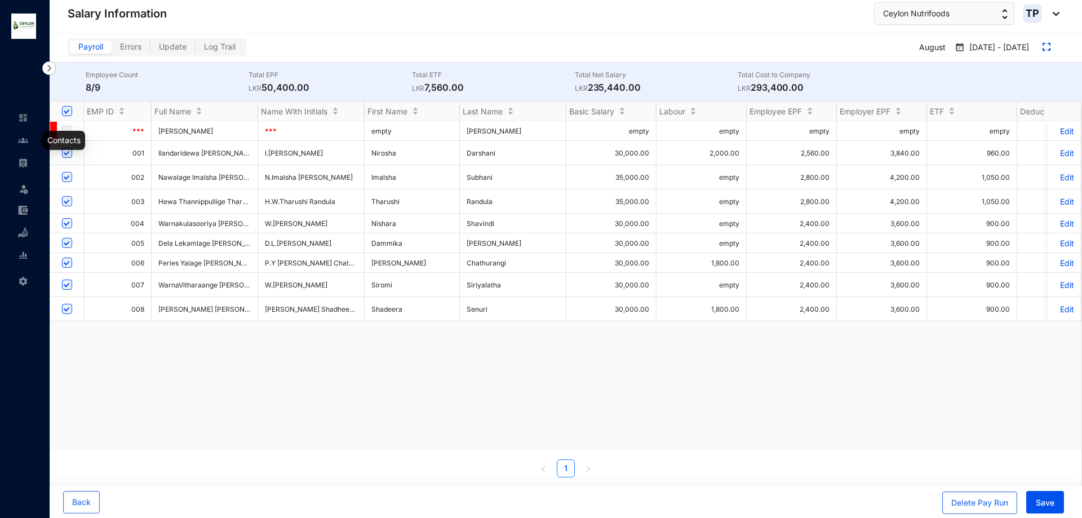
click at [19, 143] on img at bounding box center [23, 140] width 10 height 10
